Goal: Task Accomplishment & Management: Manage account settings

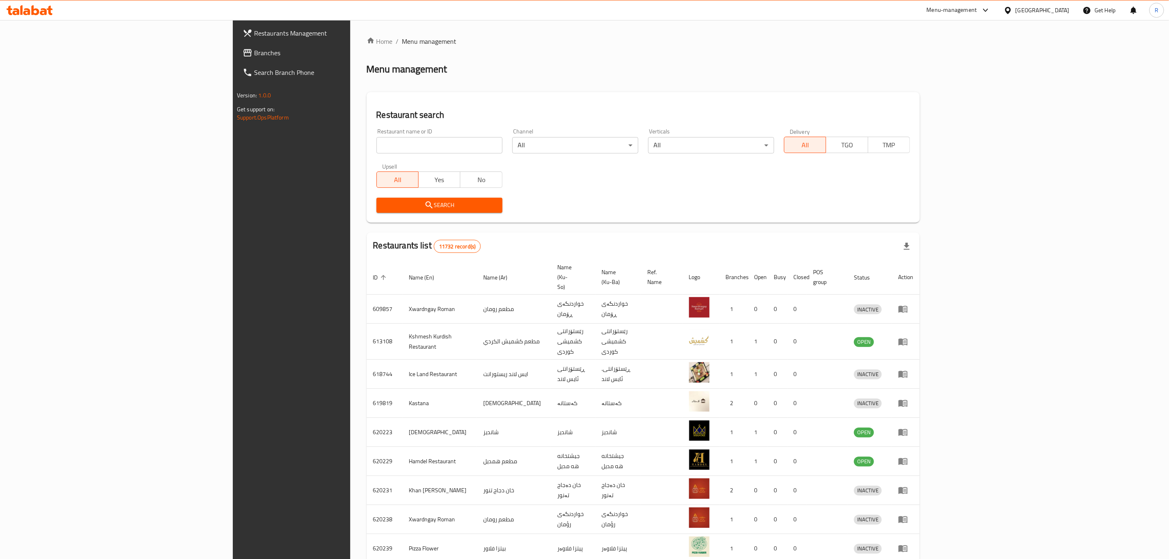
drag, startPoint x: 0, startPoint y: 0, endPoint x: 334, endPoint y: 149, distance: 365.9
click at [376, 149] on input "search" at bounding box center [439, 145] width 126 height 16
type input "[PERSON_NAME]"
click at [383, 204] on span "Search" at bounding box center [439, 205] width 113 height 10
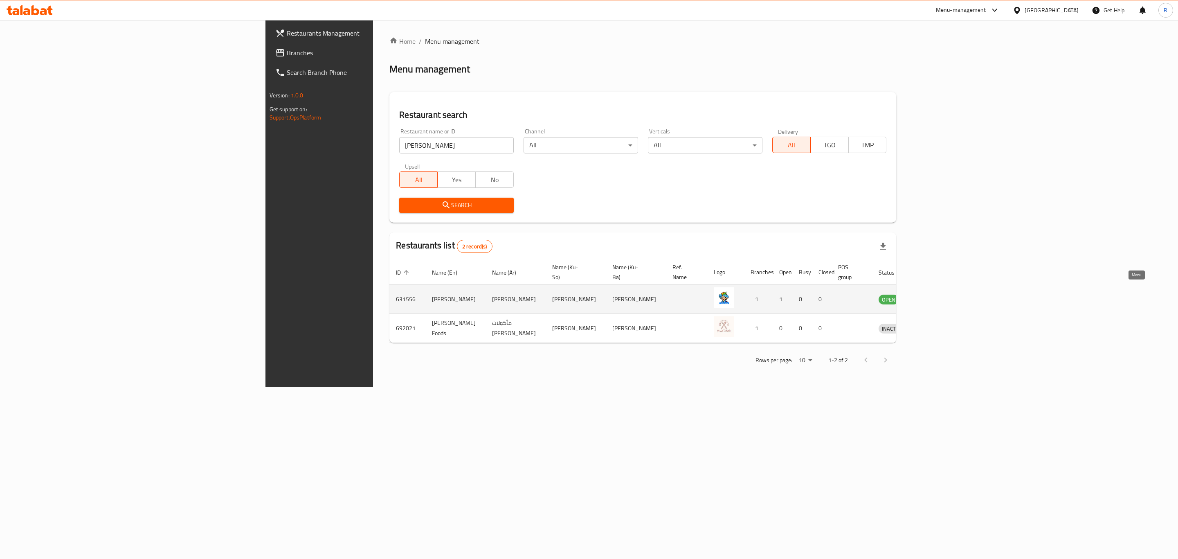
click at [932, 296] on icon "enhanced table" at bounding box center [927, 299] width 9 height 7
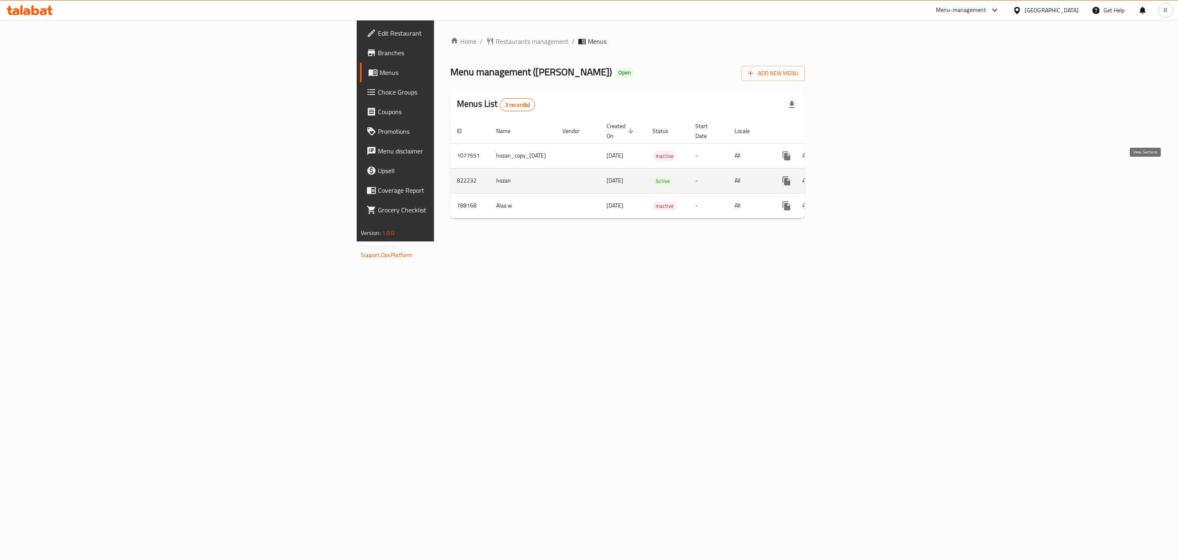
click at [851, 176] on icon "enhanced table" at bounding box center [846, 181] width 10 height 10
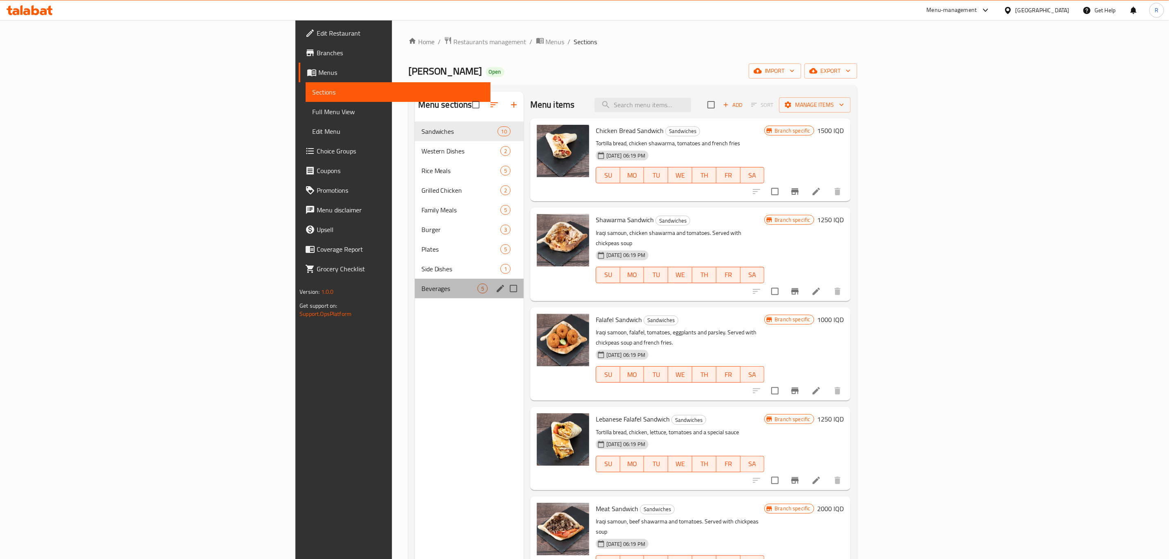
click at [415, 281] on div "Beverages 5" at bounding box center [469, 289] width 109 height 20
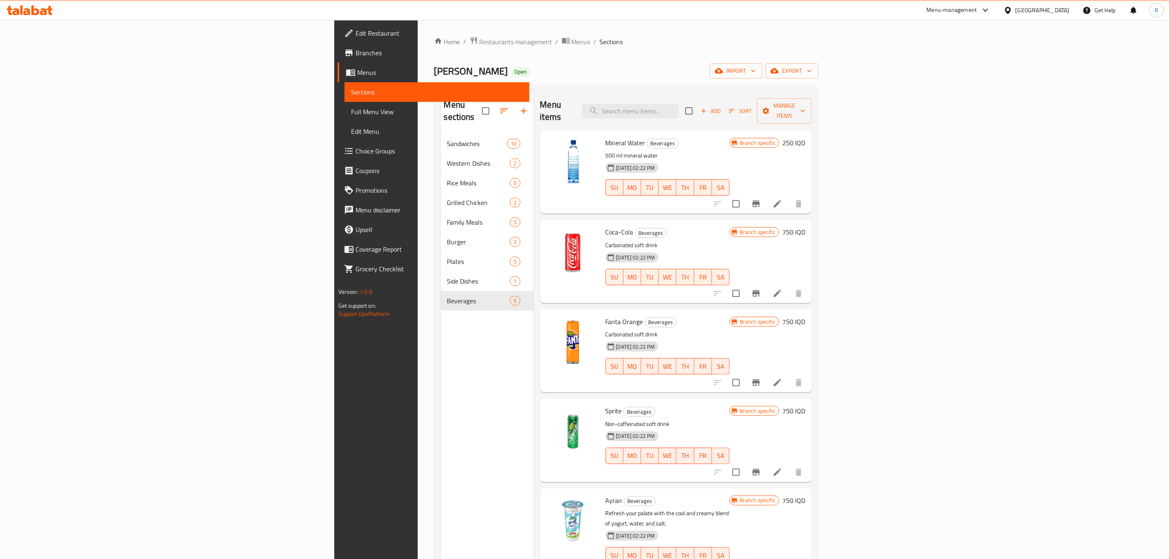
click at [805, 226] on h6 "750 IQD" at bounding box center [793, 231] width 23 height 11
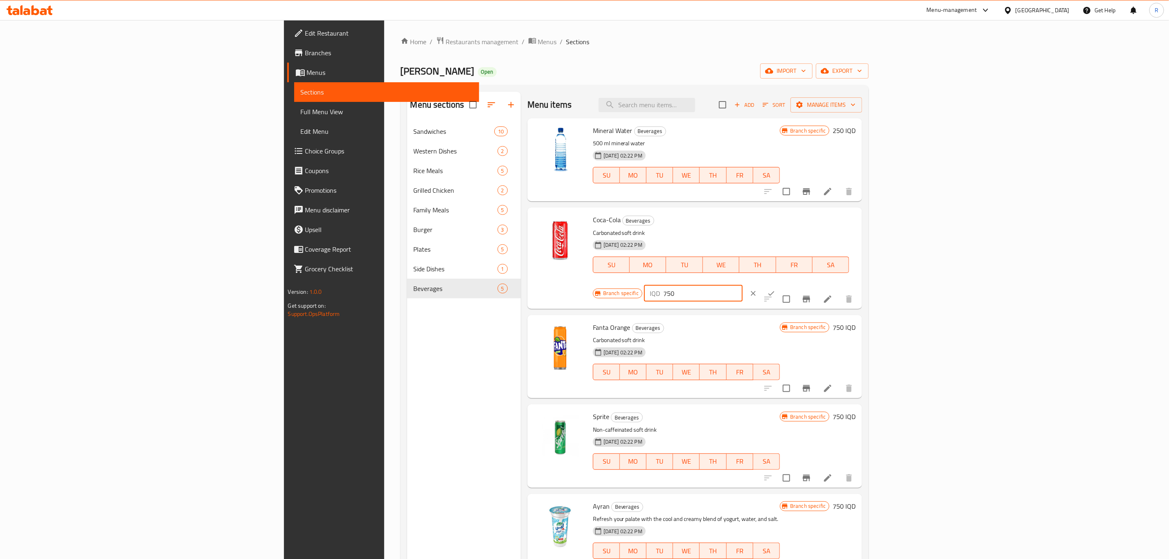
drag, startPoint x: 1046, startPoint y: 225, endPoint x: 971, endPoint y: 230, distance: 75.0
click at [792, 284] on div "Branch specific IQD 750 ​" at bounding box center [692, 293] width 199 height 18
type input "1000"
drag, startPoint x: 1126, startPoint y: 223, endPoint x: 1139, endPoint y: 336, distance: 114.5
click at [775, 289] on icon "ok" at bounding box center [771, 293] width 8 height 8
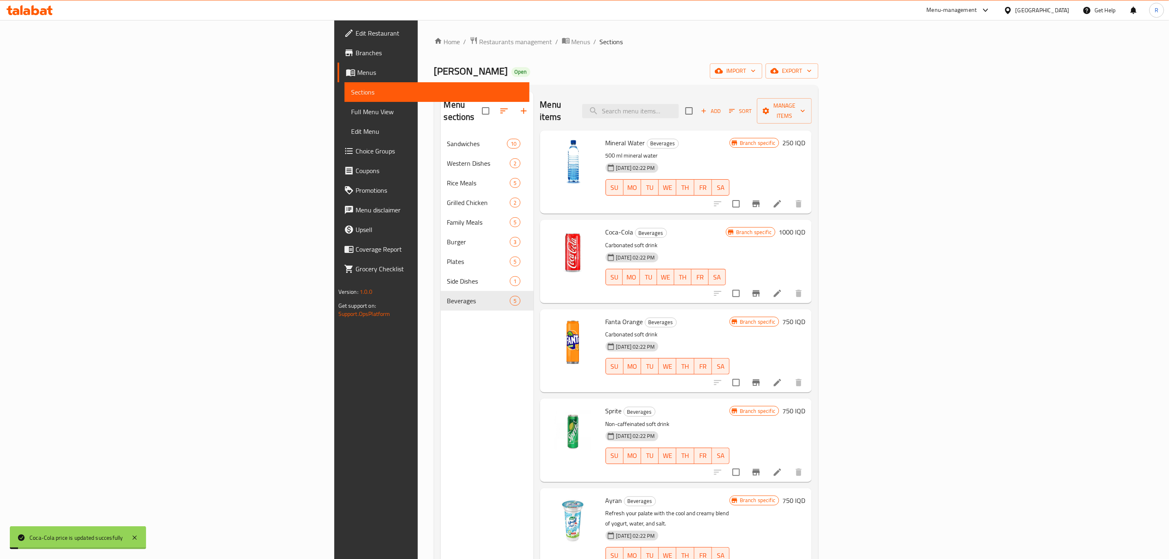
click at [805, 316] on h6 "750 IQD" at bounding box center [793, 321] width 23 height 11
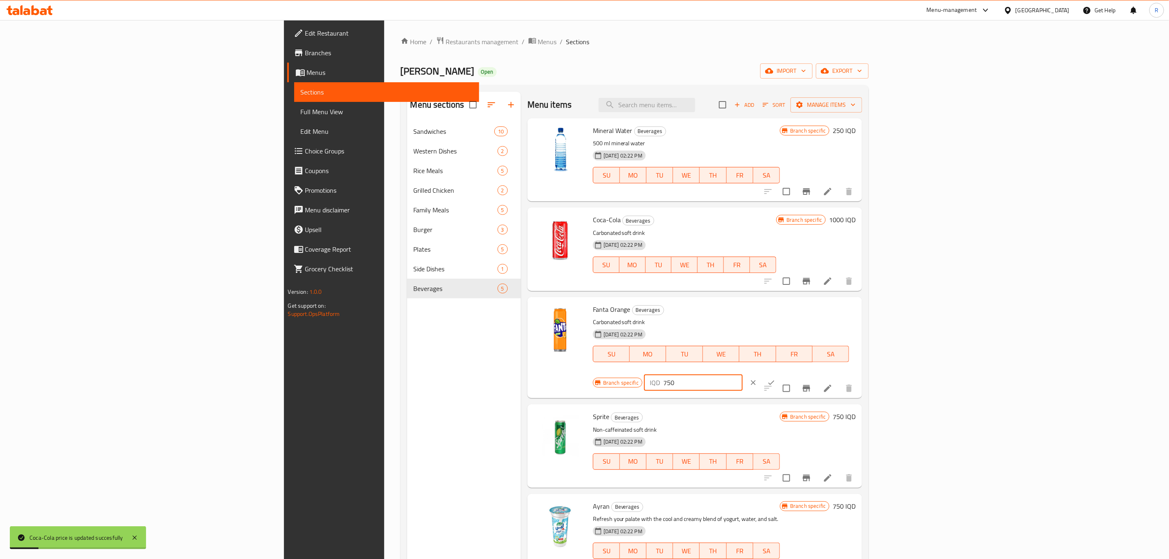
click at [792, 374] on div "Branch specific IQD 750 ​" at bounding box center [692, 383] width 199 height 18
type input "1000"
click at [774, 380] on icon "ok" at bounding box center [771, 382] width 6 height 5
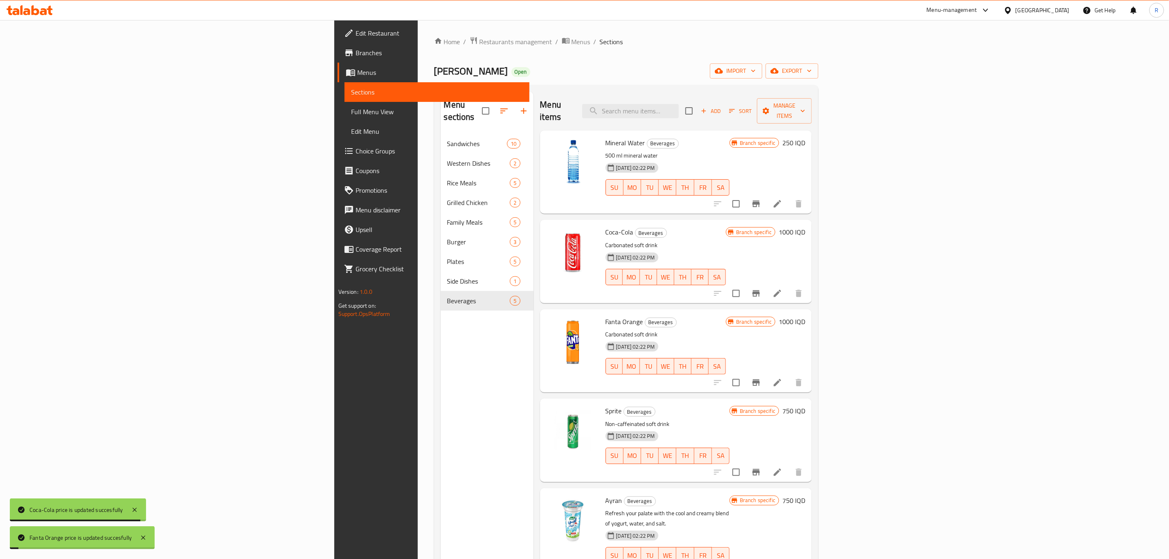
drag, startPoint x: 1126, startPoint y: 398, endPoint x: 1101, endPoint y: 415, distance: 29.7
click at [805, 405] on h6 "750 IQD" at bounding box center [793, 410] width 23 height 11
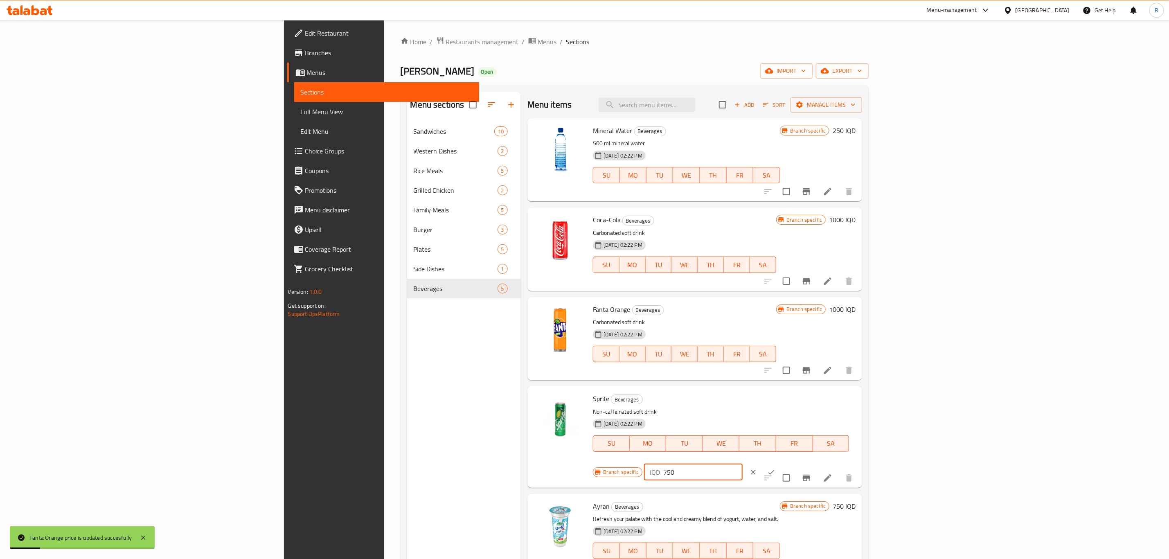
drag, startPoint x: 1057, startPoint y: 407, endPoint x: 949, endPoint y: 405, distance: 108.0
click at [859, 405] on div "Sprite Beverages Non-caffeinated soft drink [DATE] 02:22 PM SU MO TU WE TH FR […" at bounding box center [725, 436] width 270 height 95
type input "1000"
drag, startPoint x: 1128, startPoint y: 404, endPoint x: 1128, endPoint y: 474, distance: 70.4
click at [780, 463] on button "ok" at bounding box center [771, 472] width 18 height 18
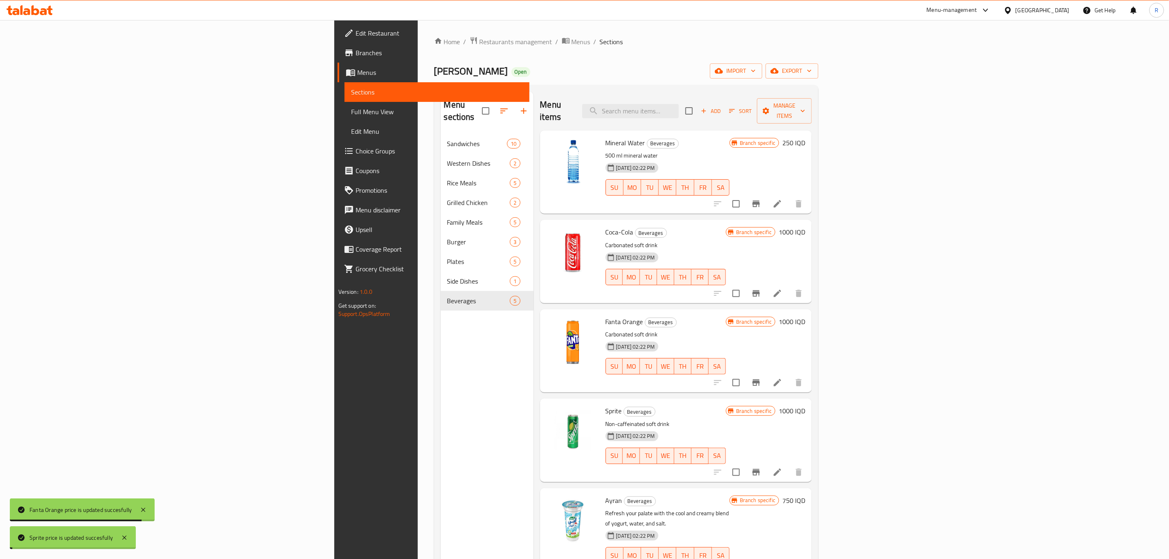
drag, startPoint x: 1122, startPoint y: 486, endPoint x: 1088, endPoint y: 506, distance: 39.6
click at [805, 495] on h6 "750 IQD" at bounding box center [793, 500] width 23 height 11
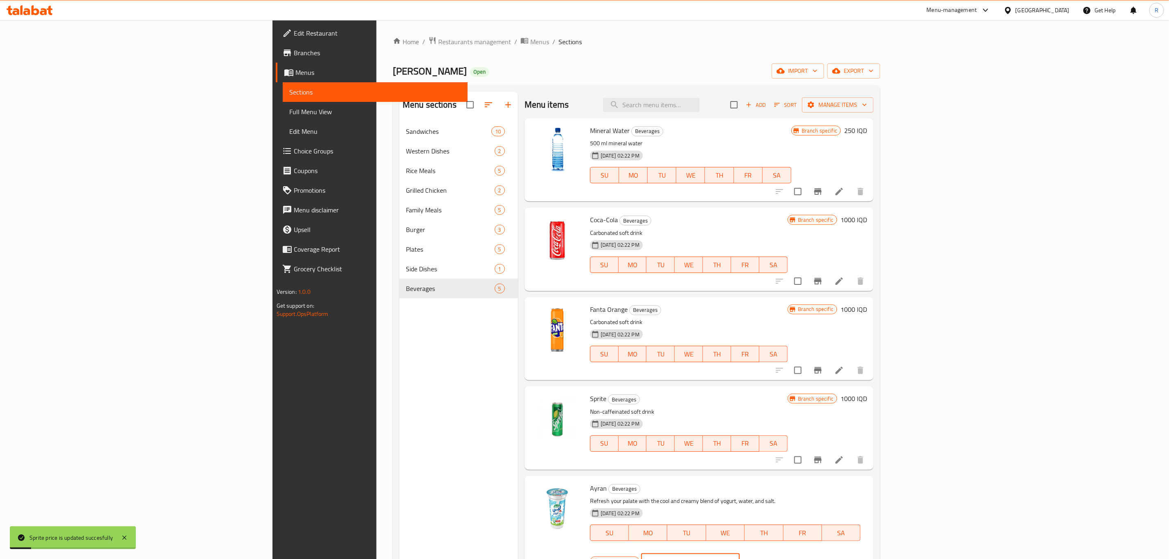
drag, startPoint x: 1047, startPoint y: 492, endPoint x: 1003, endPoint y: 494, distance: 44.2
click at [789, 552] on div "Branch specific IQD 750 ​" at bounding box center [689, 561] width 199 height 18
type input "1000"
click at [772, 557] on icon "ok" at bounding box center [768, 561] width 8 height 8
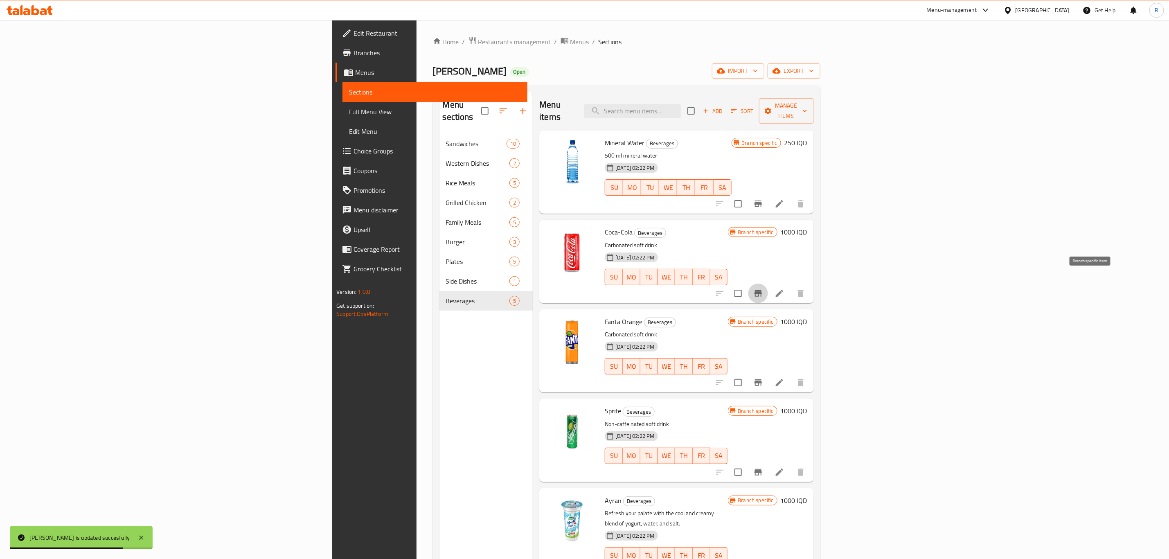
click at [762, 290] on icon "Branch-specific-item" at bounding box center [757, 293] width 7 height 7
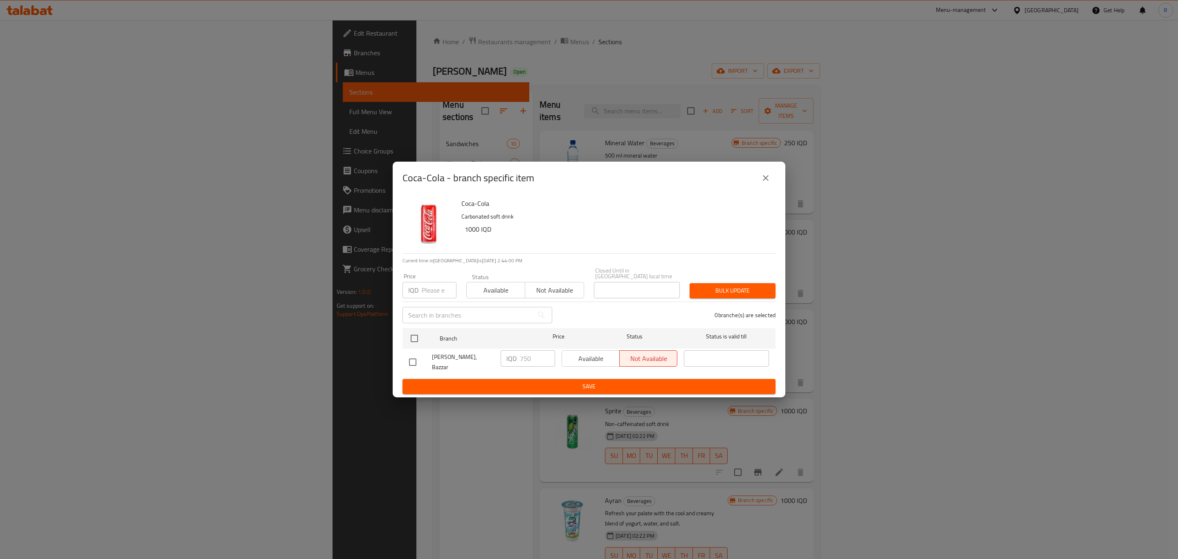
drag, startPoint x: 413, startPoint y: 360, endPoint x: 550, endPoint y: 362, distance: 137.5
click at [414, 360] on input "checkbox" at bounding box center [412, 361] width 17 height 17
checkbox input "true"
click at [469, 361] on div "[PERSON_NAME], Bazzar IQD 750 ​ Available Not available ​" at bounding box center [589, 362] width 367 height 30
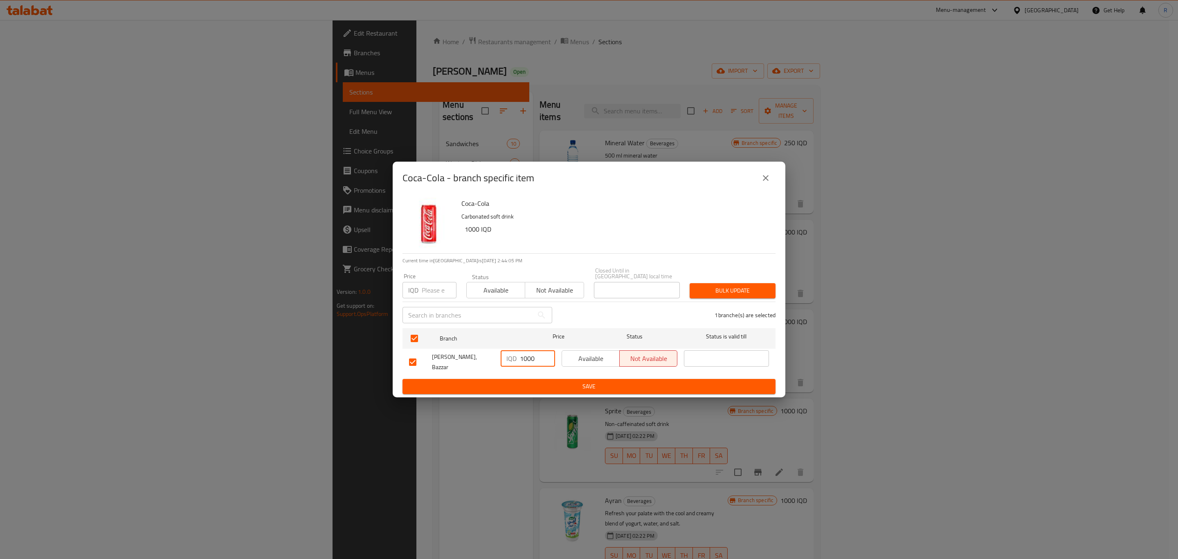
drag, startPoint x: 514, startPoint y: 359, endPoint x: 507, endPoint y: 359, distance: 7.0
click at [507, 359] on div "IQD 1000 ​" at bounding box center [528, 358] width 54 height 16
type input "1000"
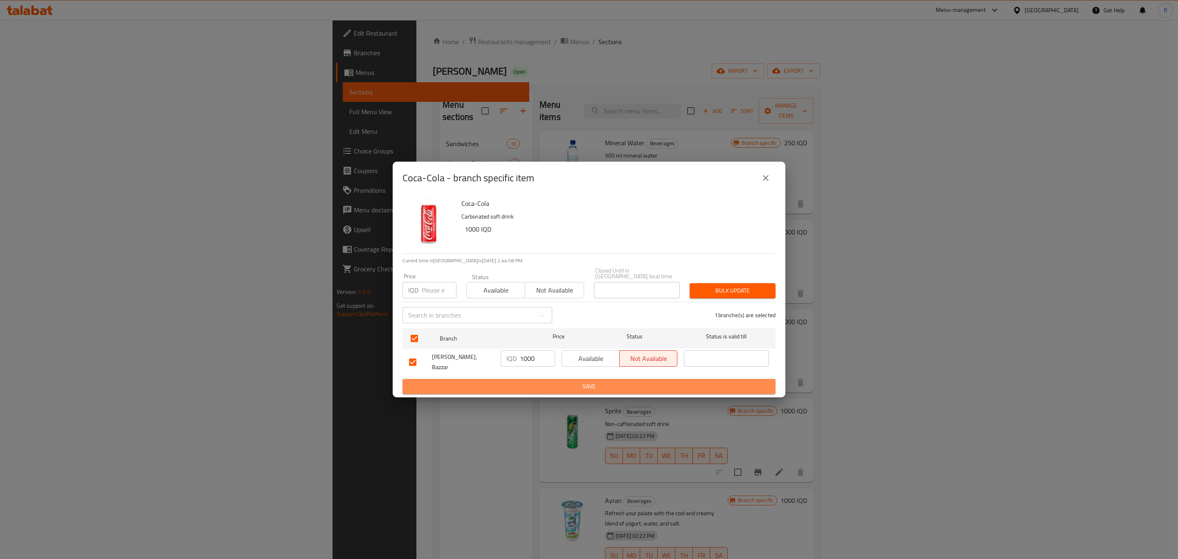
click at [509, 381] on span "Save" at bounding box center [589, 386] width 360 height 10
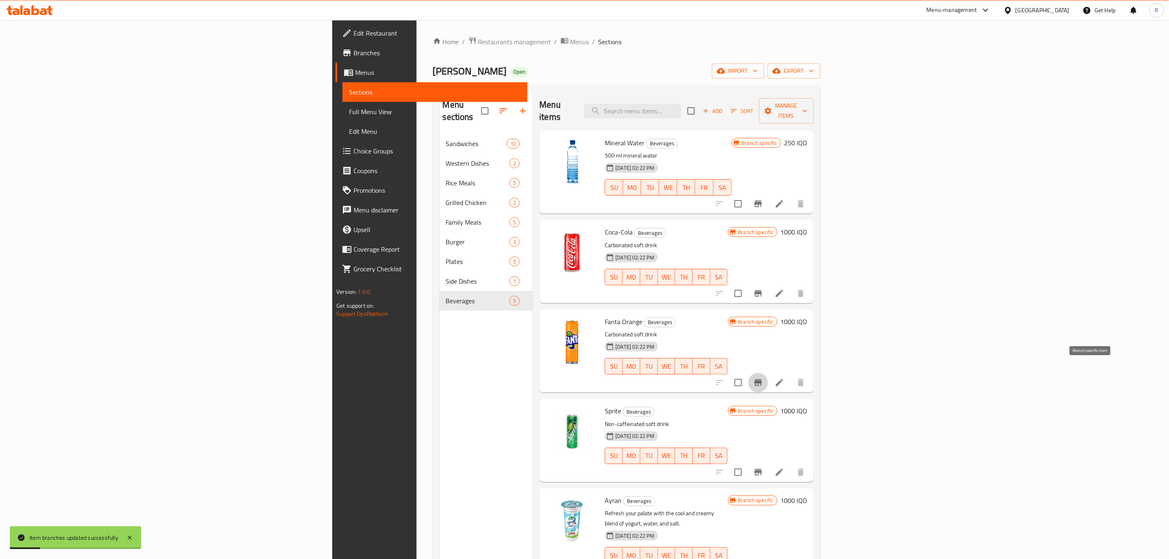
click at [763, 378] on icon "Branch-specific-item" at bounding box center [758, 383] width 10 height 10
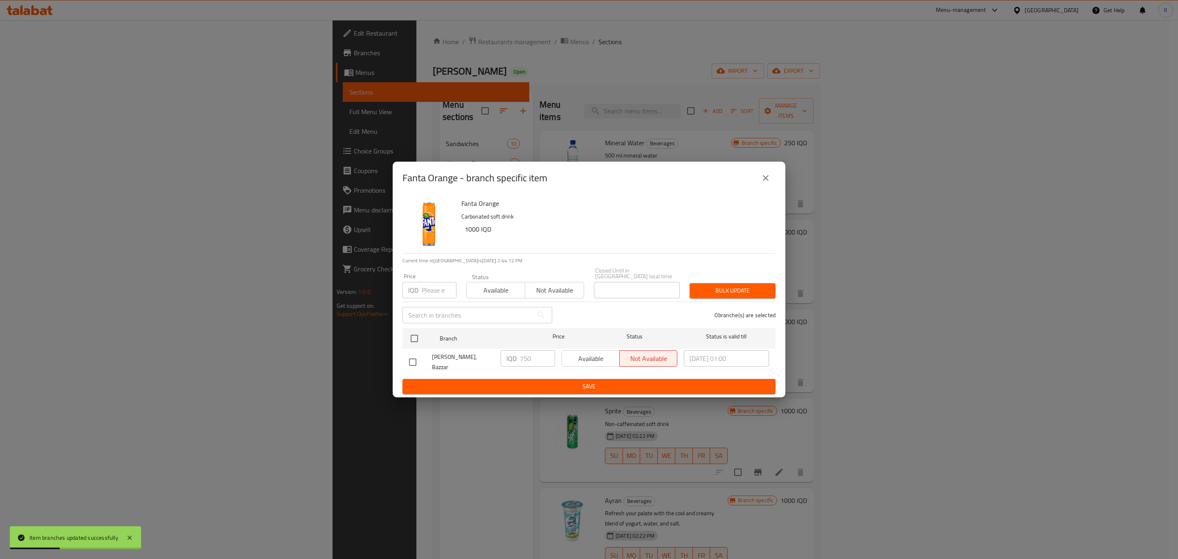
click at [418, 355] on input "checkbox" at bounding box center [412, 361] width 17 height 17
checkbox input "true"
drag, startPoint x: 533, startPoint y: 358, endPoint x: 509, endPoint y: 365, distance: 24.5
click at [509, 365] on div "IQD 750 ​" at bounding box center [528, 358] width 54 height 16
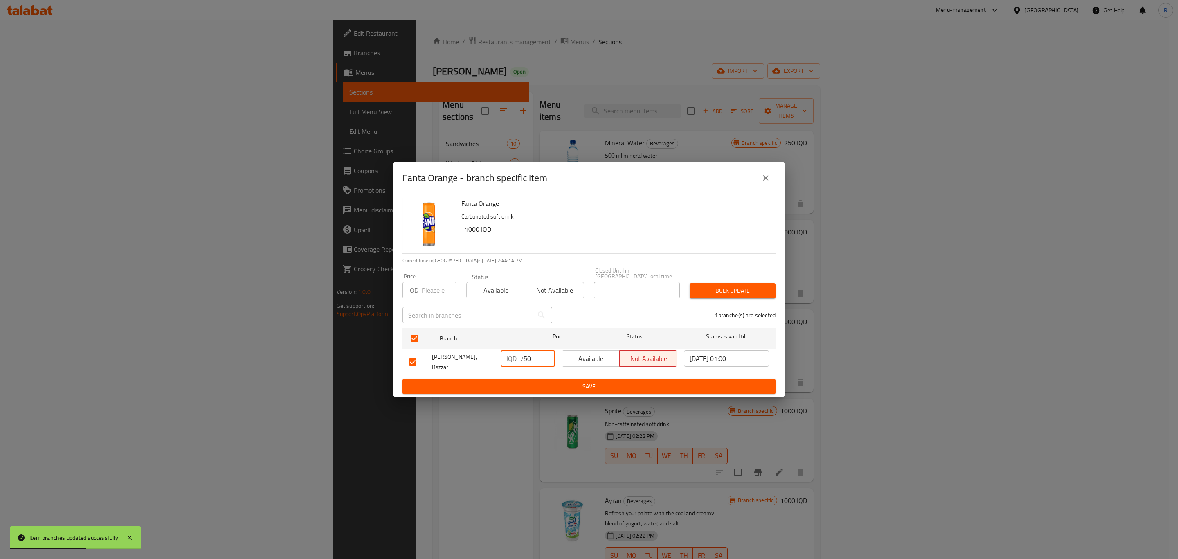
paste input "100"
type input "1000"
click at [509, 383] on span "Save" at bounding box center [589, 386] width 360 height 10
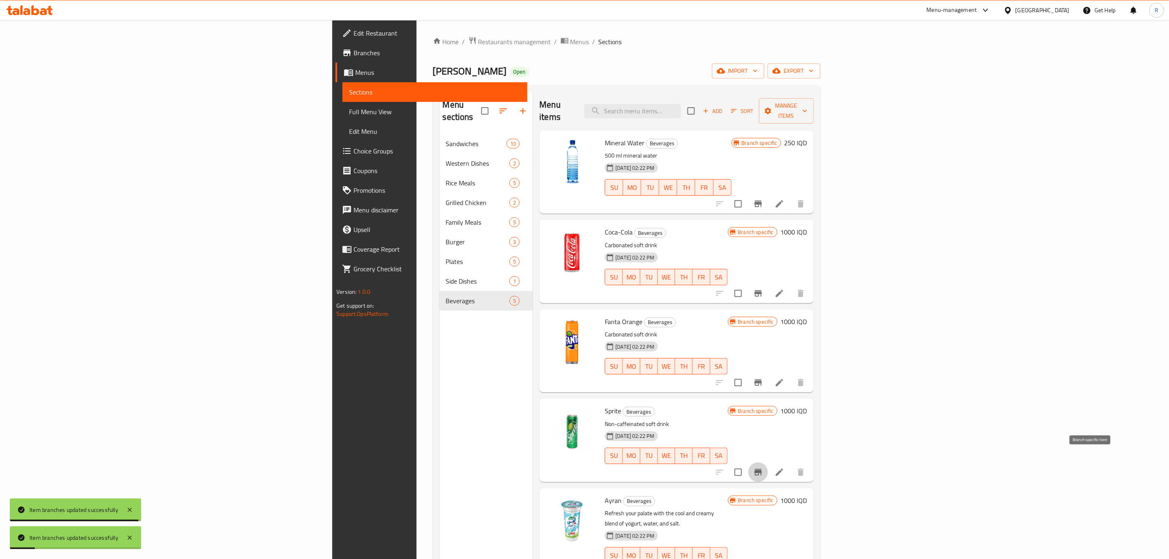
click at [762, 469] on icon "Branch-specific-item" at bounding box center [757, 472] width 7 height 7
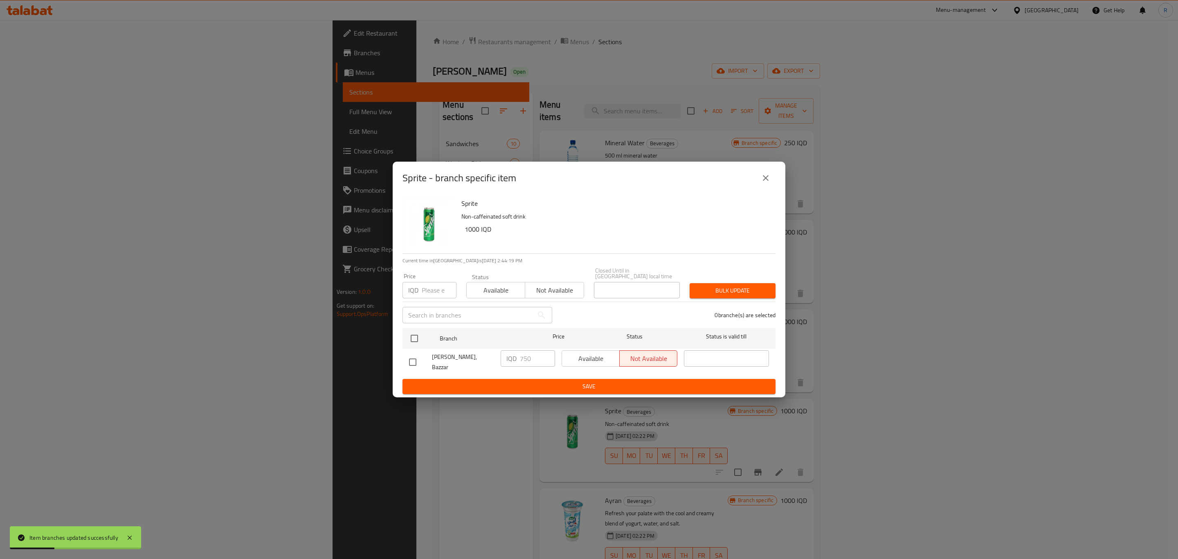
click at [416, 360] on input "checkbox" at bounding box center [412, 361] width 17 height 17
checkbox input "true"
drag, startPoint x: 534, startPoint y: 361, endPoint x: 475, endPoint y: 360, distance: 58.9
click at [475, 360] on div "[PERSON_NAME], Bazzar IQD 750 ​ Available Not available ​" at bounding box center [589, 362] width 367 height 30
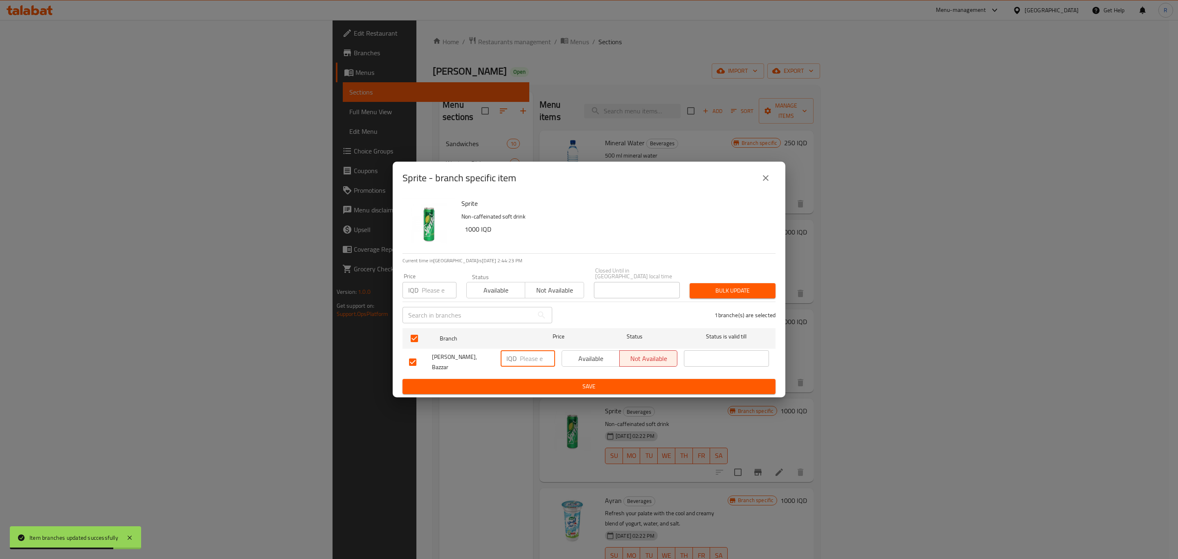
paste input "1000"
type input "1000"
click at [476, 382] on span "Save" at bounding box center [589, 386] width 360 height 10
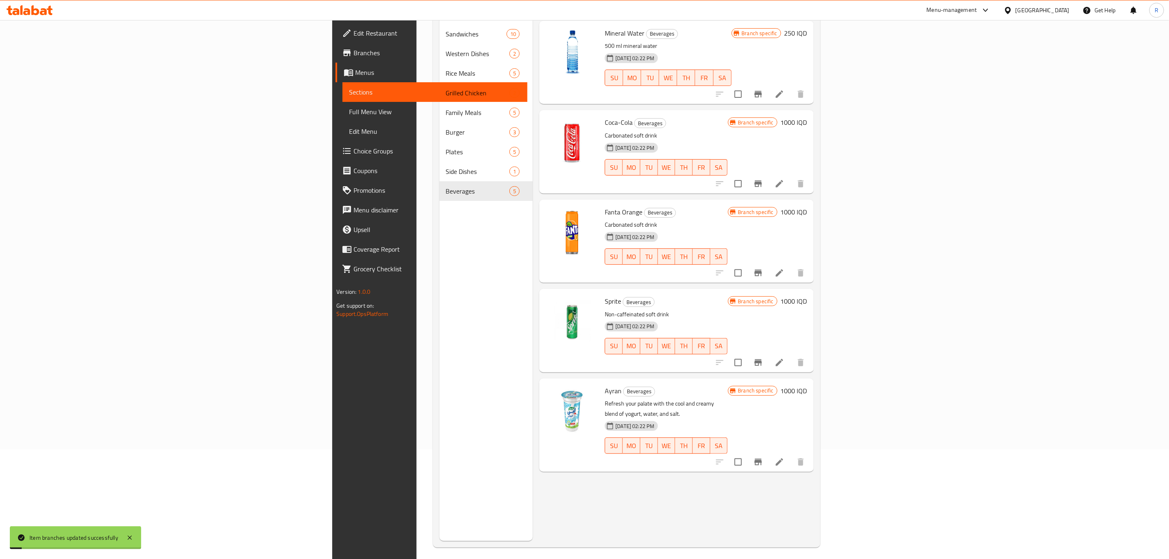
scroll to position [115, 0]
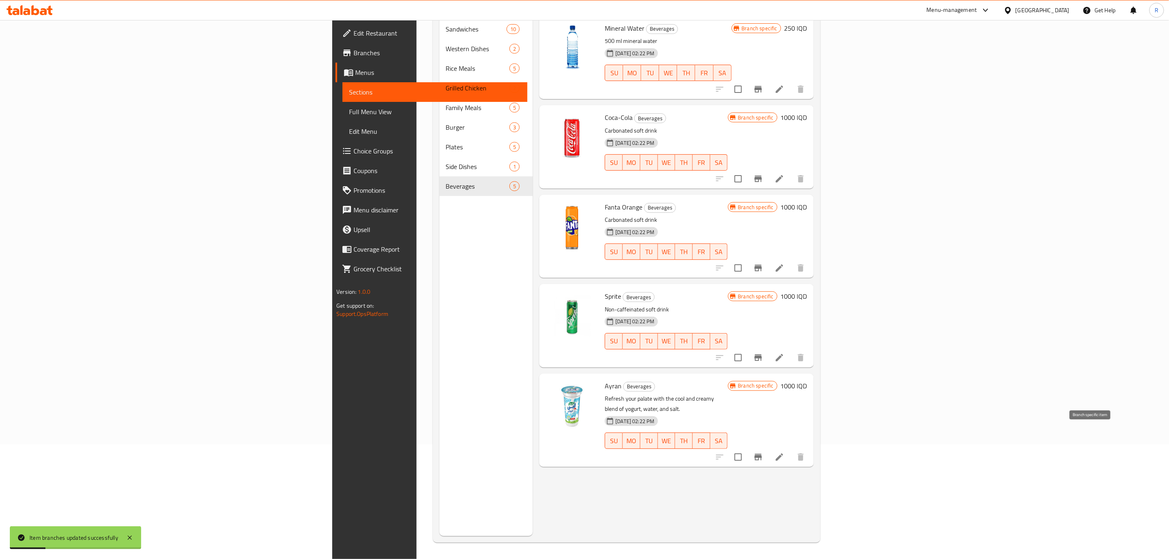
click at [762, 454] on icon "Branch-specific-item" at bounding box center [757, 457] width 7 height 7
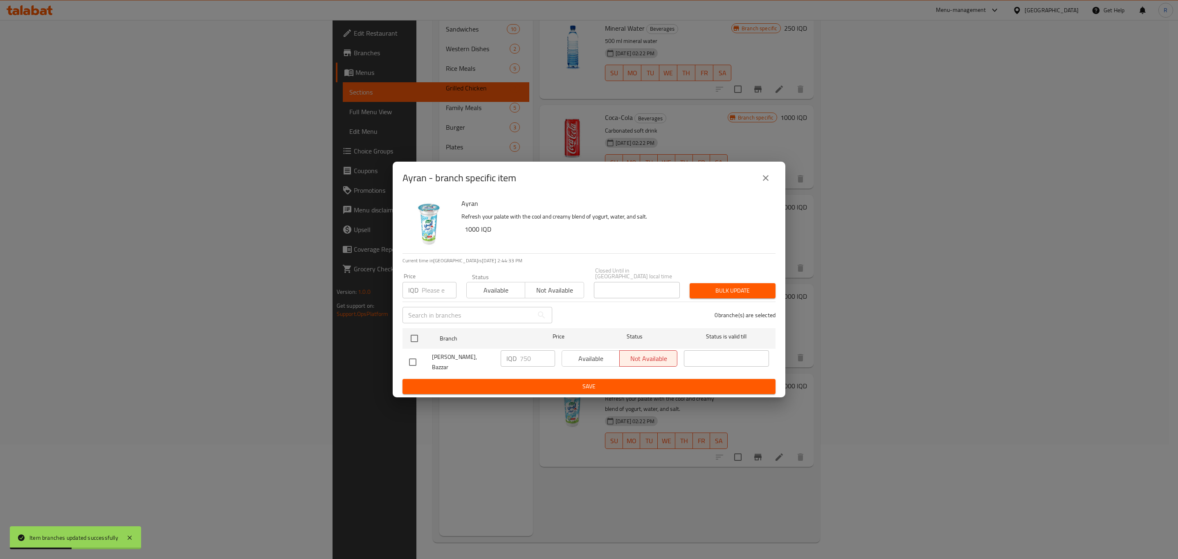
click at [415, 359] on input "checkbox" at bounding box center [412, 361] width 17 height 17
checkbox input "true"
drag, startPoint x: 531, startPoint y: 357, endPoint x: 511, endPoint y: 363, distance: 21.4
click at [511, 363] on div "IQD 750 ​" at bounding box center [528, 358] width 54 height 16
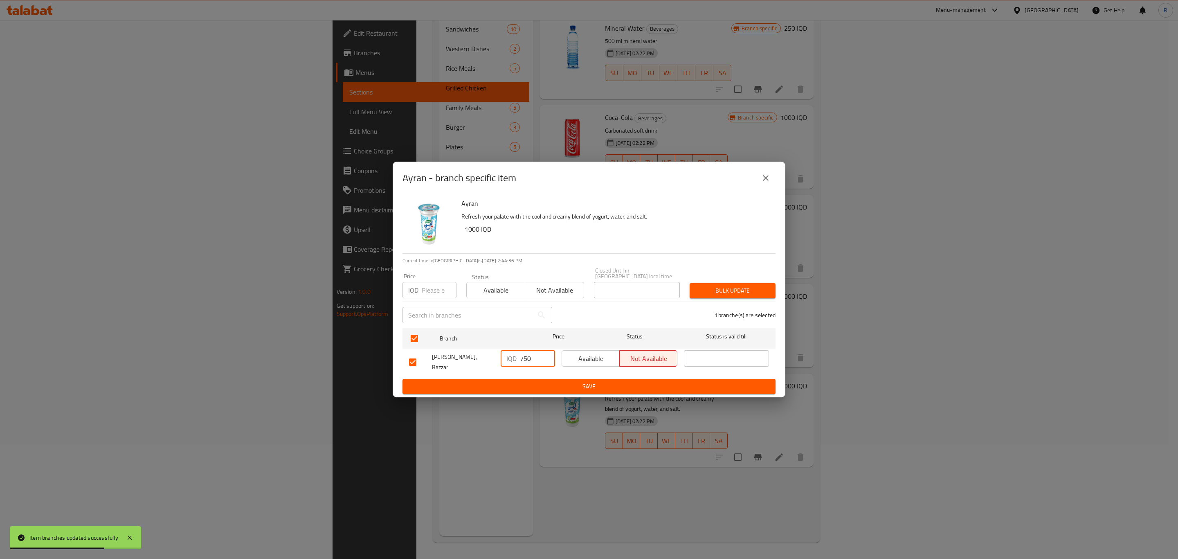
paste input "100"
type input "1000"
click at [449, 381] on span "Save" at bounding box center [589, 386] width 360 height 10
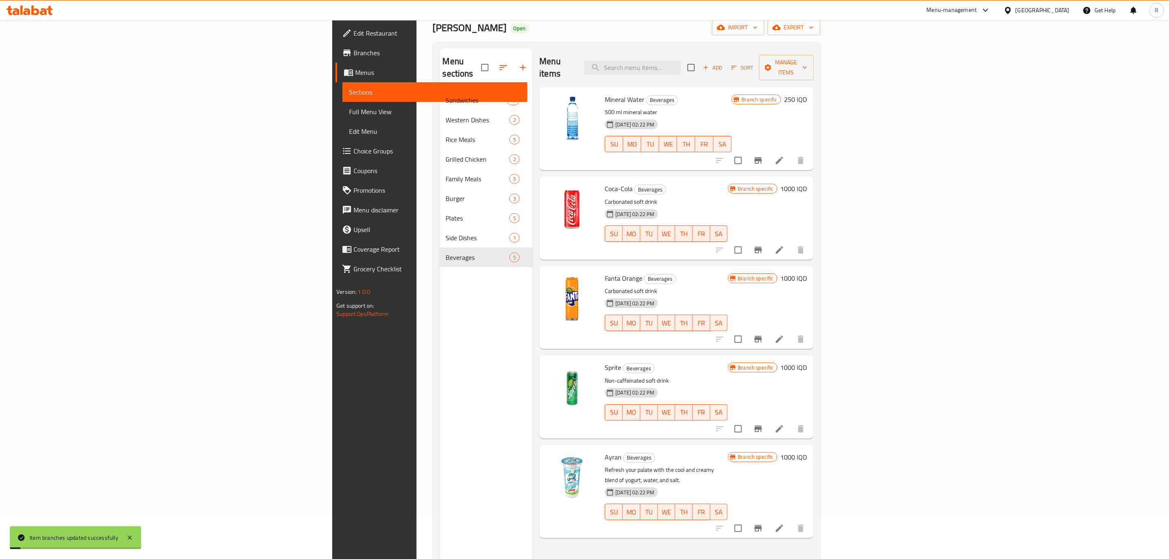
scroll to position [0, 0]
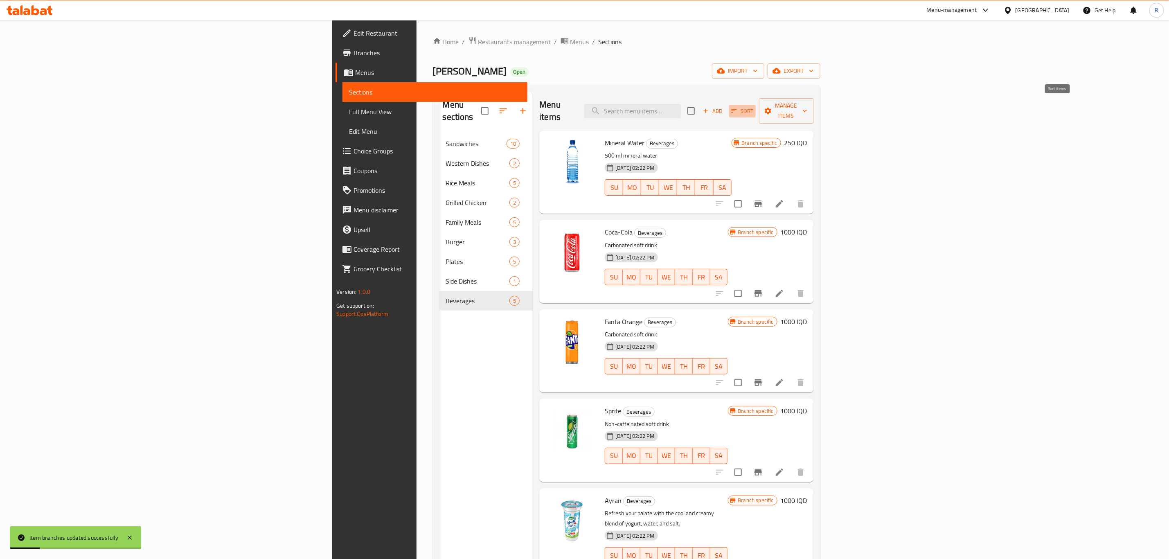
click at [738, 107] on icon "button" at bounding box center [733, 110] width 7 height 7
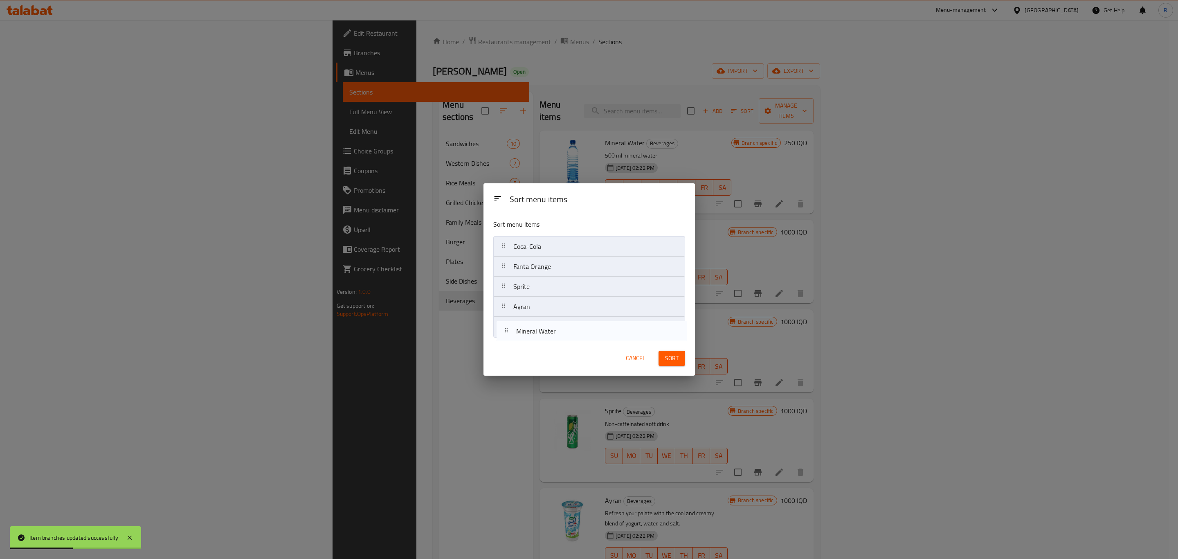
drag, startPoint x: 518, startPoint y: 245, endPoint x: 521, endPoint y: 331, distance: 86.8
click at [521, 331] on nav "Mineral Water Coca-Cola Fanta Orange Sprite Ayran" at bounding box center [589, 286] width 192 height 101
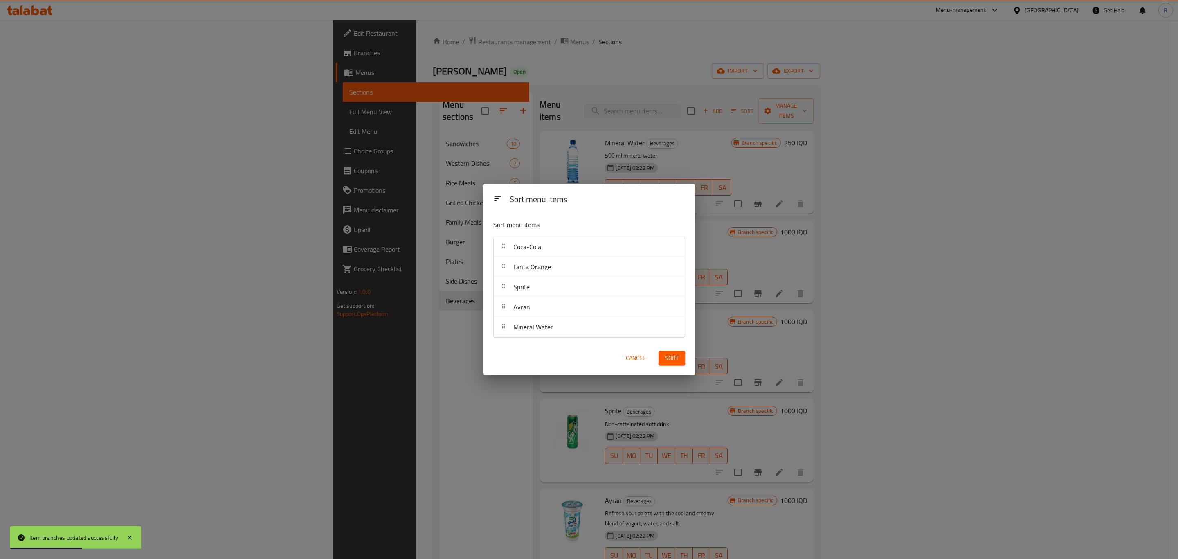
click at [674, 353] on span "Sort" at bounding box center [672, 358] width 14 height 10
